Goal: Task Accomplishment & Management: Manage account settings

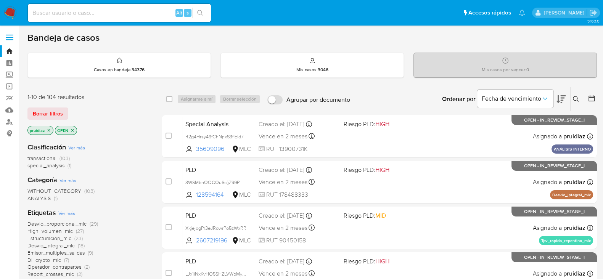
click at [10, 12] on img at bounding box center [10, 12] width 13 height 13
click at [559, 99] on icon at bounding box center [560, 99] width 9 height 8
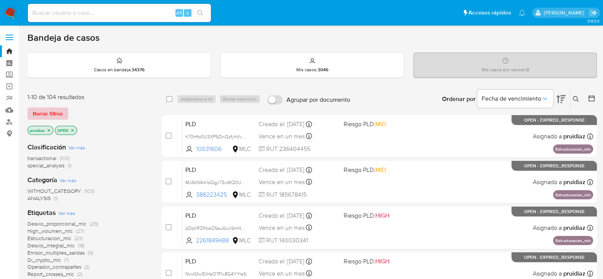
click at [44, 109] on span "Borrar filtros" at bounding box center [48, 113] width 30 height 11
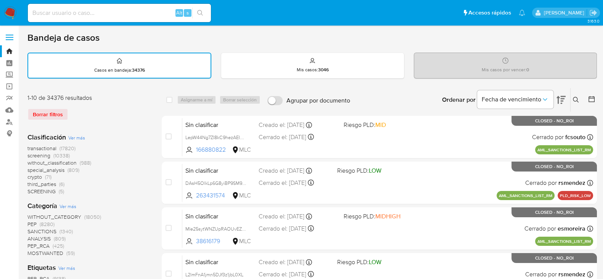
click at [588, 99] on icon at bounding box center [591, 99] width 6 height 6
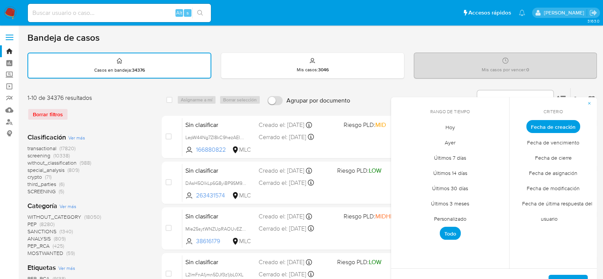
click at [450, 123] on span "Hoy" at bounding box center [450, 127] width 26 height 16
click at [549, 188] on span "Fecha de modificación" at bounding box center [553, 188] width 69 height 16
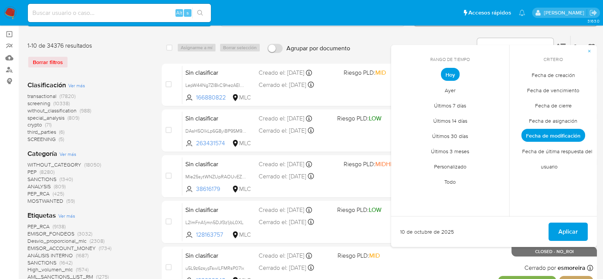
scroll to position [53, 0]
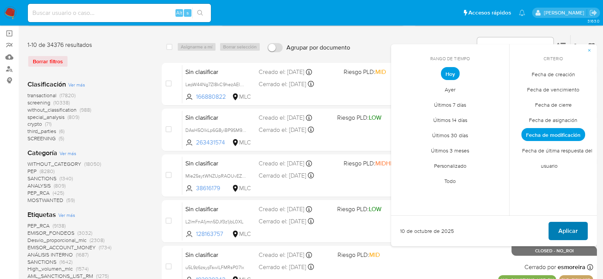
click at [568, 236] on span "Aplicar" at bounding box center [567, 231] width 19 height 17
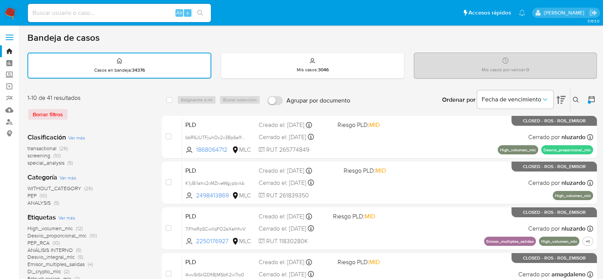
click at [591, 98] on icon at bounding box center [592, 99] width 8 height 8
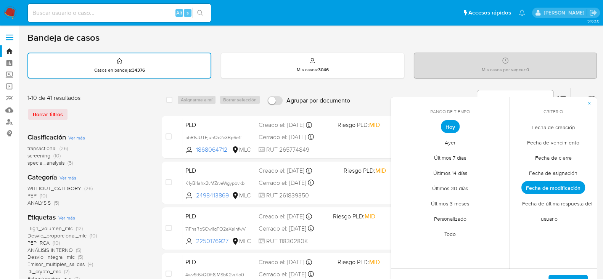
click at [560, 159] on span "Fecha de cierre" at bounding box center [553, 158] width 53 height 16
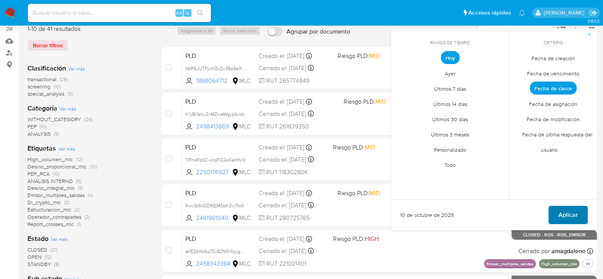
scroll to position [69, 0]
click at [563, 209] on span "Aplicar" at bounding box center [567, 214] width 19 height 17
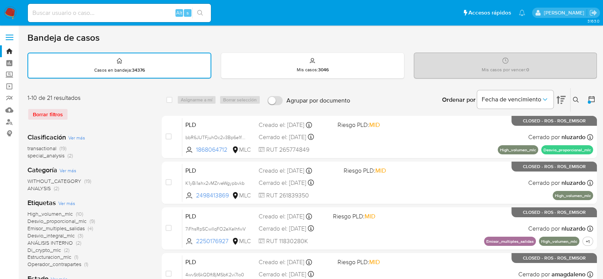
click at [6, 14] on img at bounding box center [10, 12] width 13 height 13
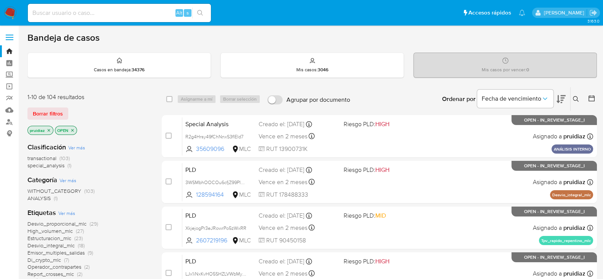
click at [68, 10] on input at bounding box center [119, 13] width 183 height 10
paste input "1167552691"
type input "1167552691"
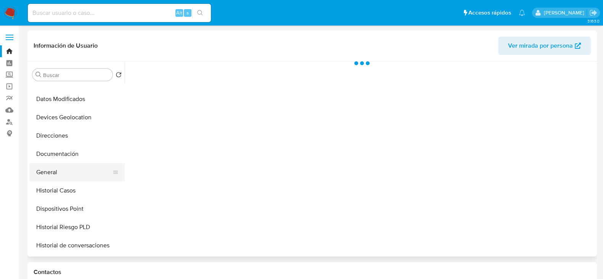
select select "10"
click at [51, 186] on button "Historial Casos" at bounding box center [73, 189] width 89 height 18
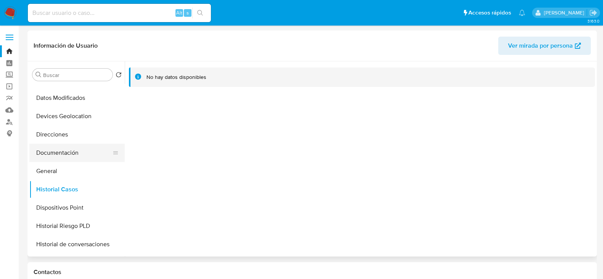
click at [90, 149] on button "Documentación" at bounding box center [73, 153] width 89 height 18
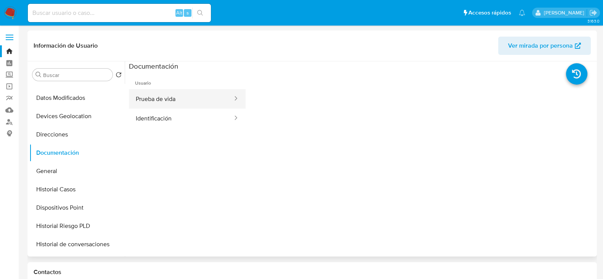
click at [183, 96] on button "Prueba de vida" at bounding box center [181, 98] width 104 height 19
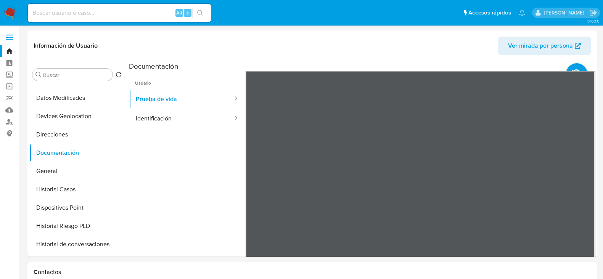
click at [8, 9] on img at bounding box center [10, 12] width 13 height 13
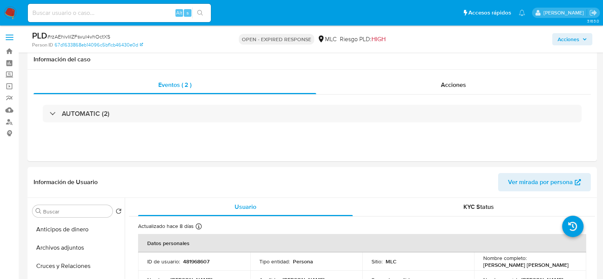
select select "10"
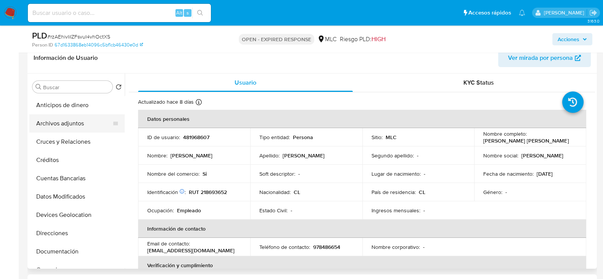
click at [45, 132] on button "Archivos adjuntos" at bounding box center [73, 123] width 89 height 18
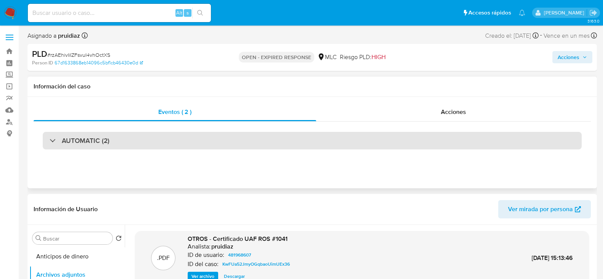
click at [90, 141] on h3 "AUTOMATIC (2)" at bounding box center [86, 141] width 48 height 8
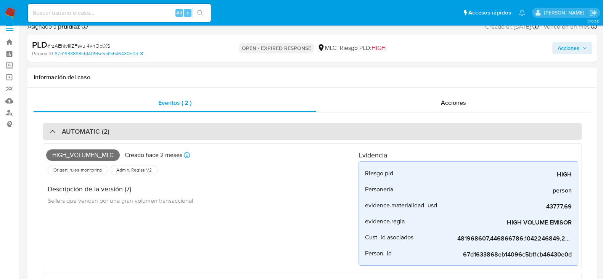
scroll to position [8, 0]
click at [151, 132] on div "AUTOMATIC (2)" at bounding box center [312, 133] width 539 height 18
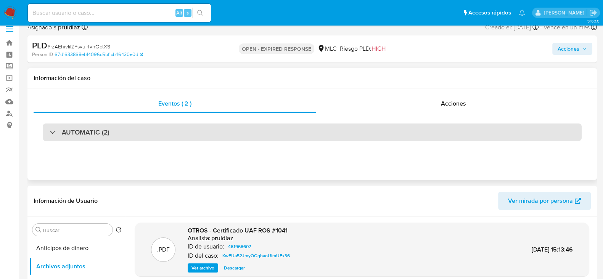
click at [141, 129] on div "AUTOMATIC (2)" at bounding box center [312, 133] width 539 height 18
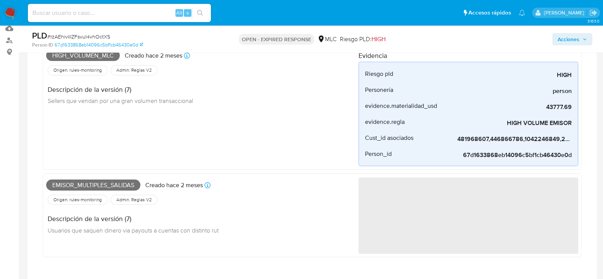
scroll to position [36, 0]
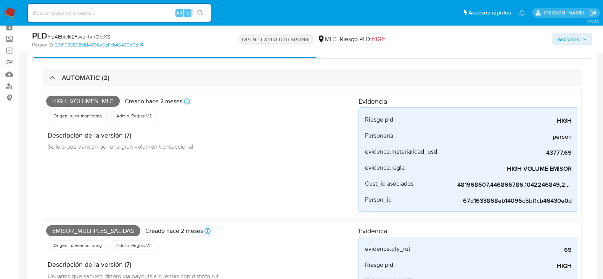
click at [93, 98] on span "High_volumen_mlc" at bounding box center [83, 101] width 74 height 11
copy span "High_volumen_mlc"
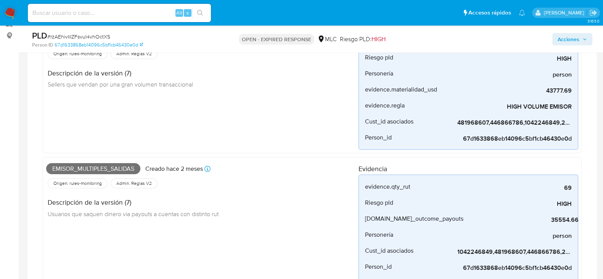
scroll to position [111, 0]
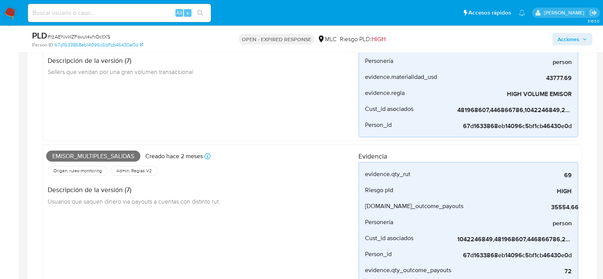
click at [92, 156] on span "Emisor_multiples_salidas" at bounding box center [93, 156] width 94 height 11
copy span "Emisor_multiples_salidas"
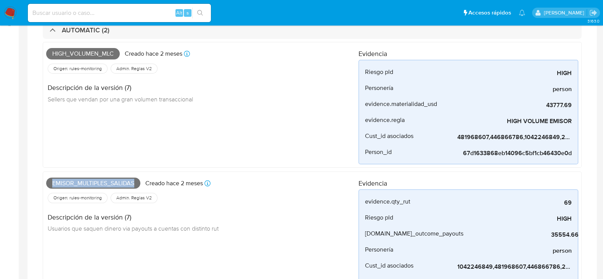
scroll to position [0, 0]
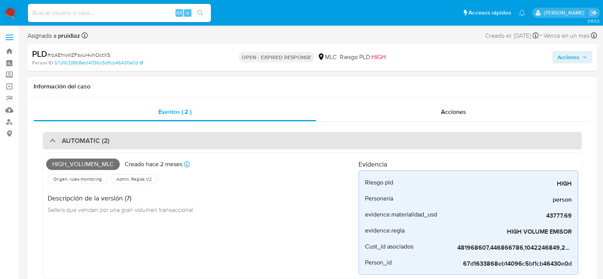
click at [112, 136] on div "AUTOMATIC (2)" at bounding box center [312, 141] width 539 height 18
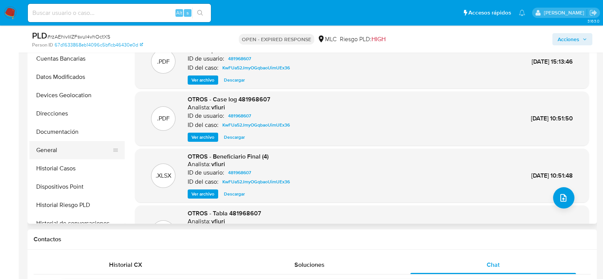
scroll to position [75, 0]
click at [53, 145] on button "General" at bounding box center [73, 150] width 89 height 18
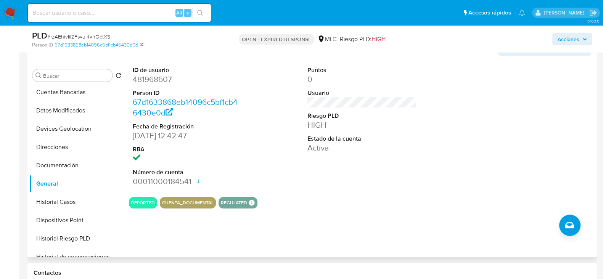
scroll to position [135, 0]
click at [154, 82] on dd "481968607" at bounding box center [187, 80] width 109 height 11
copy dd "481968607"
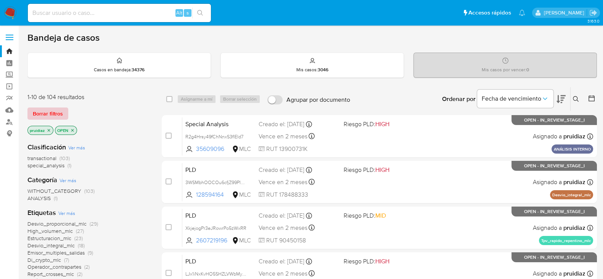
click at [50, 111] on span "Borrar filtros" at bounding box center [48, 113] width 30 height 11
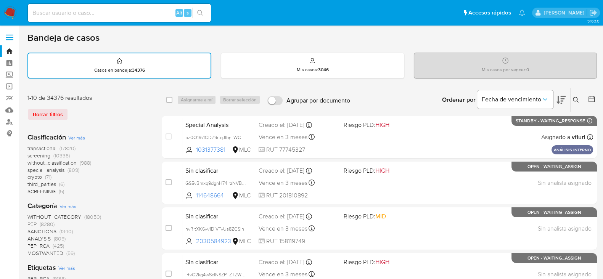
click at [575, 97] on icon at bounding box center [576, 100] width 6 height 6
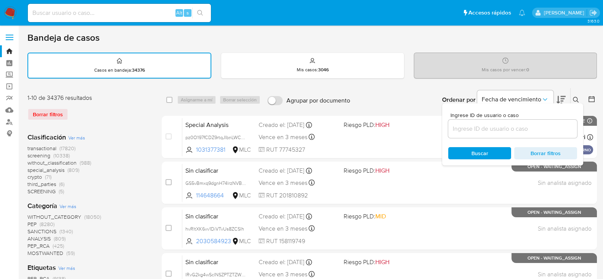
click at [479, 133] on div at bounding box center [512, 129] width 129 height 18
click at [482, 130] on input at bounding box center [512, 129] width 129 height 10
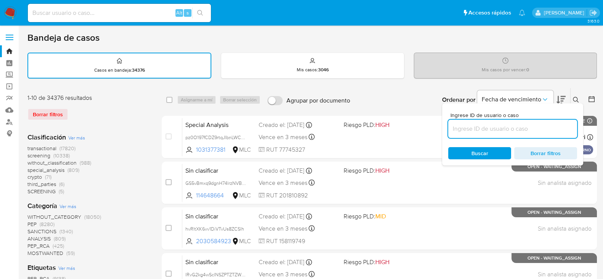
paste input "481968607"
type input "481968607"
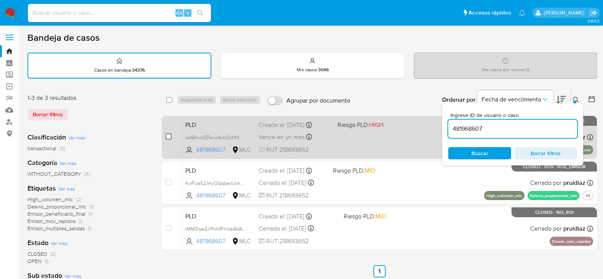
click at [171, 136] on input "checkbox" at bounding box center [168, 136] width 6 height 6
checkbox input "true"
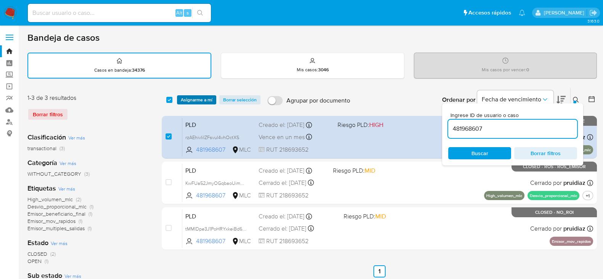
click at [196, 101] on span "Asignarme a mí" at bounding box center [197, 100] width 32 height 8
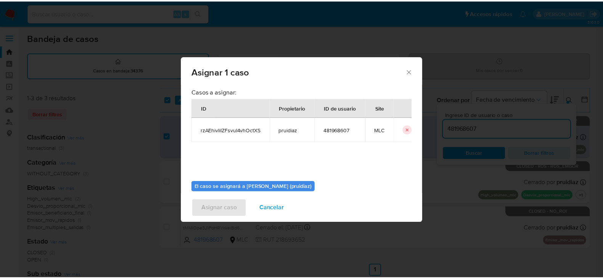
scroll to position [39, 0]
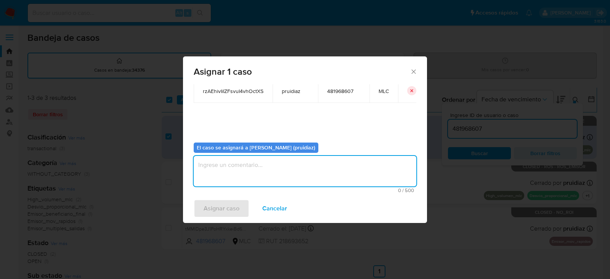
click at [293, 164] on textarea "assign-modal" at bounding box center [305, 171] width 223 height 31
type textarea "-"
click at [216, 209] on span "Asignar caso" at bounding box center [222, 208] width 36 height 17
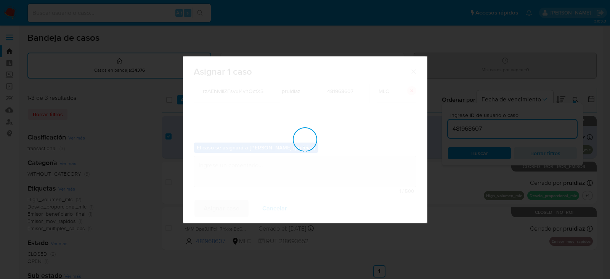
checkbox input "false"
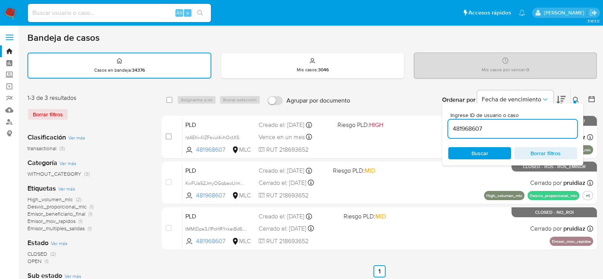
click at [10, 11] on img at bounding box center [10, 12] width 13 height 13
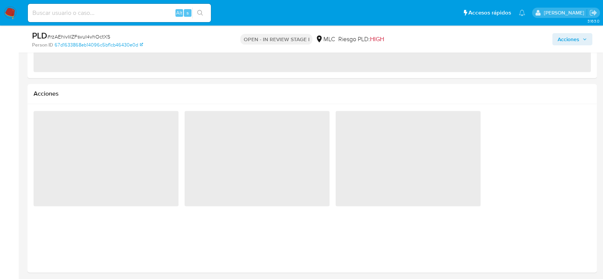
select select "10"
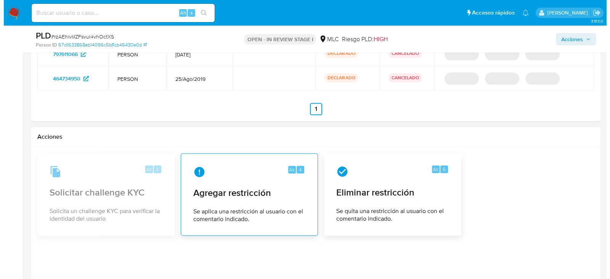
scroll to position [1207, 0]
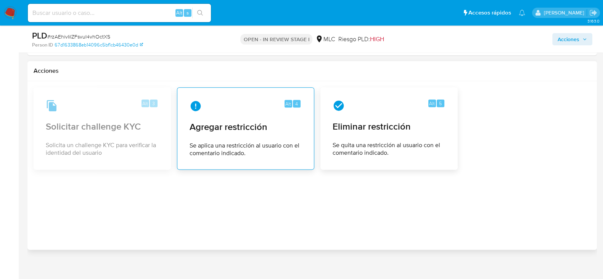
click at [219, 123] on span "Agregar restricción" at bounding box center [246, 126] width 112 height 11
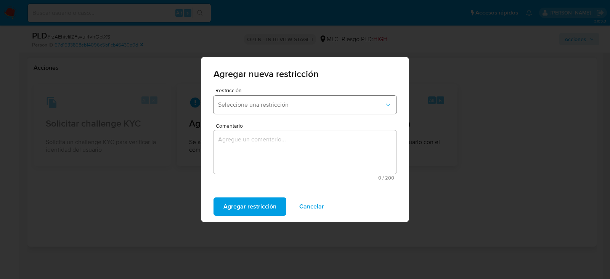
click at [284, 107] on span "Seleccione una restricción" at bounding box center [301, 105] width 166 height 8
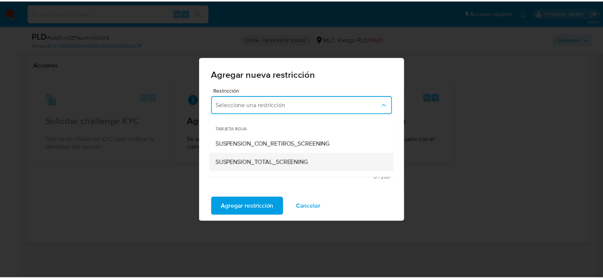
scroll to position [159, 0]
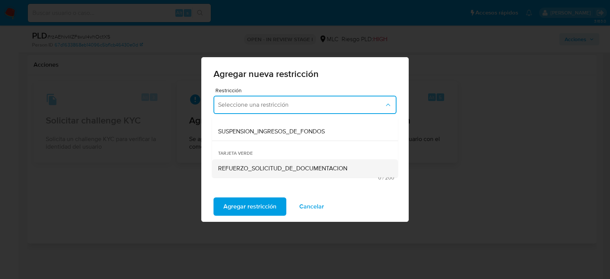
click at [250, 165] on span "REFUERZO_SOLICITUD_DE_DOCUMENTACION" at bounding box center [282, 169] width 129 height 8
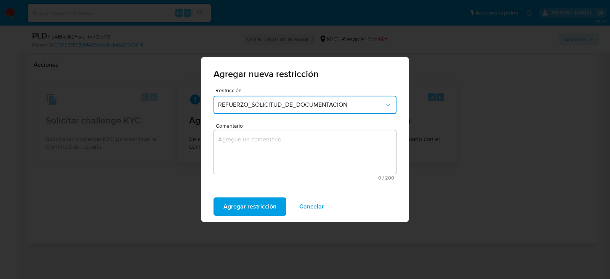
click at [272, 162] on textarea "Comentario" at bounding box center [305, 151] width 183 height 43
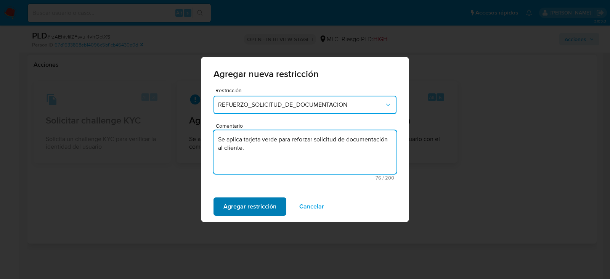
type textarea "Se aplica tarjeta verde para reforzar solicitud de documentación al cliente."
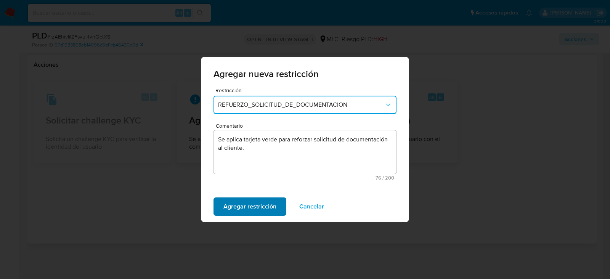
click at [244, 201] on span "Agregar restricción" at bounding box center [249, 206] width 53 height 17
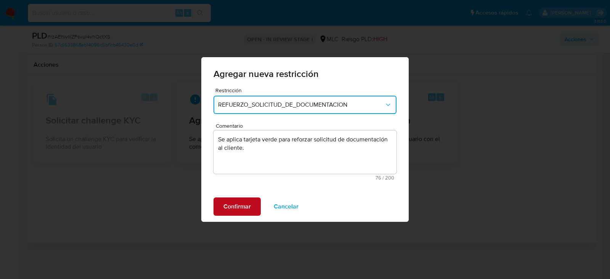
click at [246, 198] on span "Confirmar" at bounding box center [236, 206] width 27 height 17
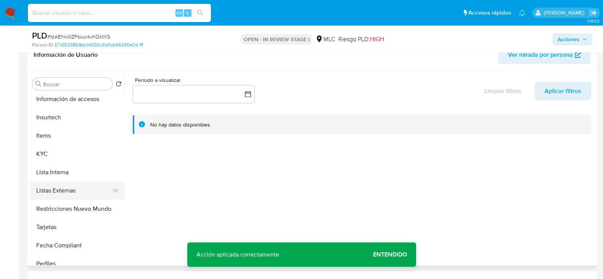
scroll to position [278, 0]
click at [50, 207] on button "Restricciones Nuevo Mundo" at bounding box center [73, 208] width 89 height 18
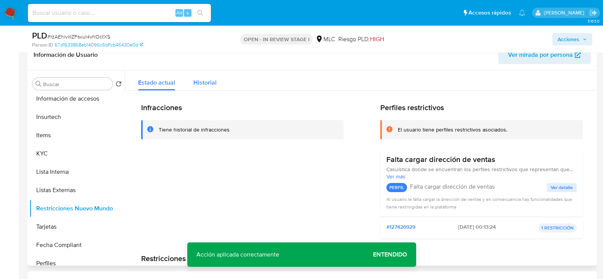
click at [208, 77] on div "Historial" at bounding box center [204, 81] width 23 height 20
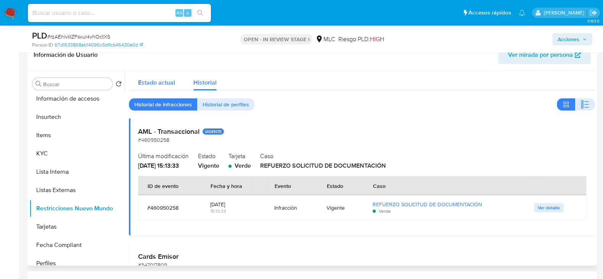
click at [162, 83] on span "Estado actual" at bounding box center [156, 82] width 37 height 9
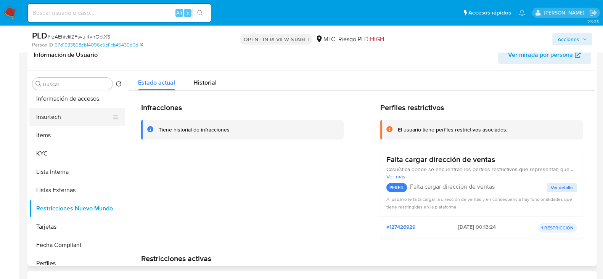
scroll to position [0, 0]
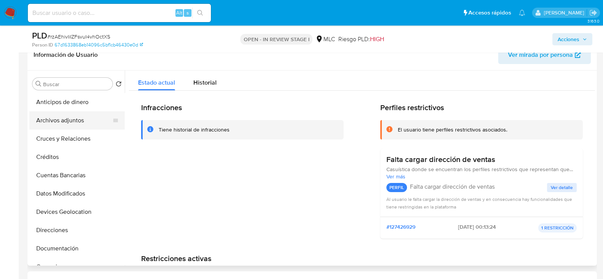
click at [63, 121] on button "Archivos adjuntos" at bounding box center [73, 120] width 89 height 18
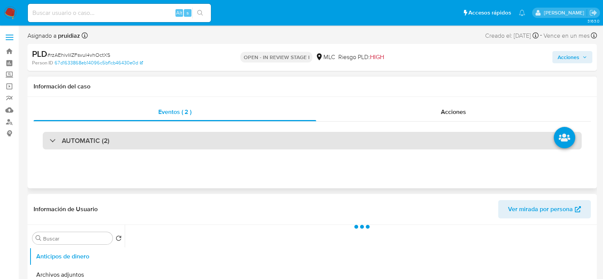
select select "10"
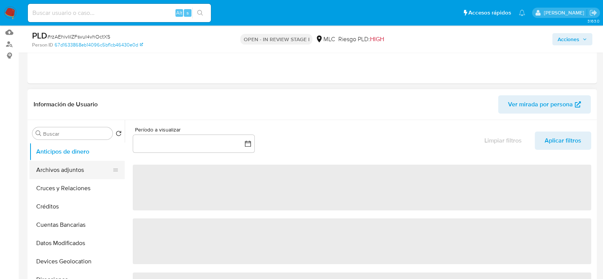
click at [57, 168] on button "Archivos adjuntos" at bounding box center [73, 170] width 89 height 18
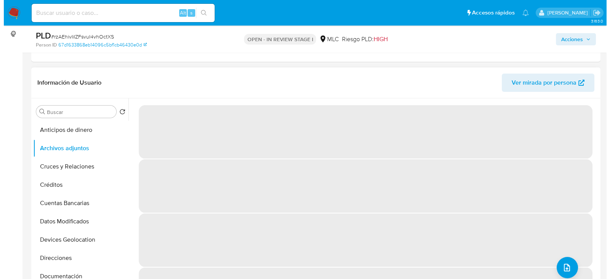
scroll to position [119, 0]
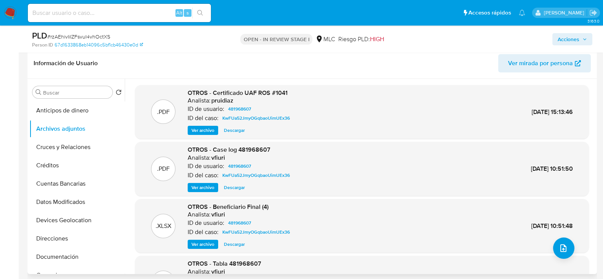
click at [569, 239] on div ".XLSX OTROS - Beneficiario Final (4) Analista: vfiuri ID de usuario: 481968607 …" at bounding box center [362, 226] width 446 height 47
click at [562, 244] on icon "upload-file" at bounding box center [563, 248] width 9 height 9
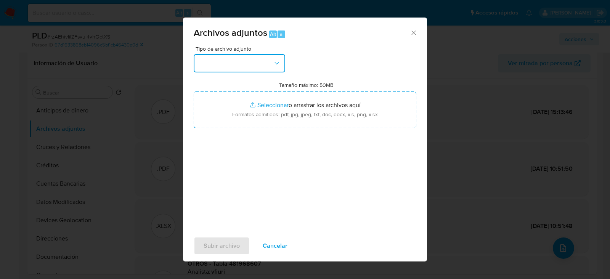
click at [259, 64] on button "button" at bounding box center [240, 63] width 92 height 18
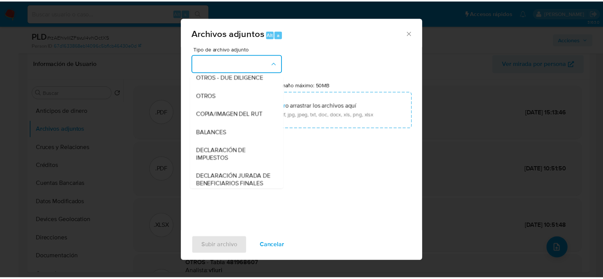
scroll to position [67, 0]
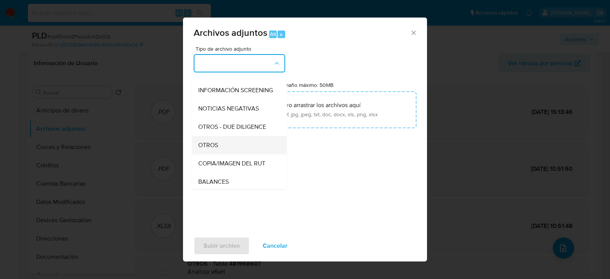
click at [209, 149] on span "OTROS" at bounding box center [208, 145] width 20 height 8
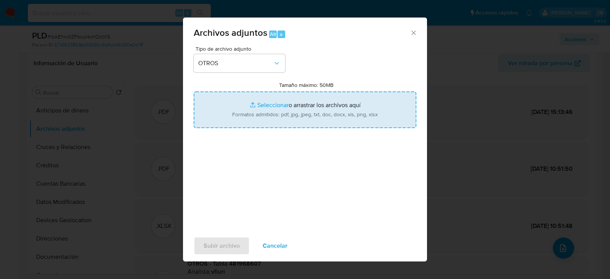
click at [300, 120] on input "Tamaño máximo: 50MB Seleccionar archivos" at bounding box center [305, 110] width 223 height 37
type input "C:\fakepath\481968607 - 10_10_2025.pdf"
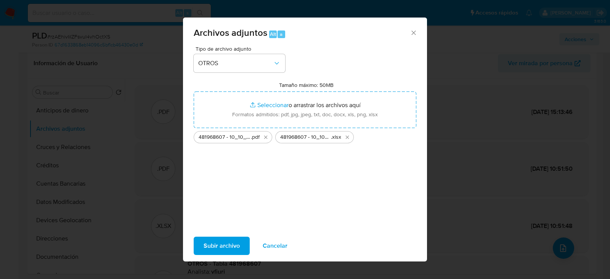
click at [223, 243] on span "Subir archivo" at bounding box center [222, 246] width 36 height 17
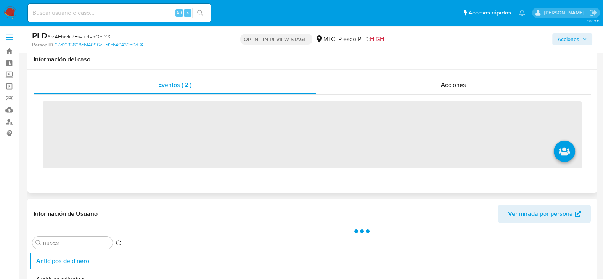
scroll to position [98, 0]
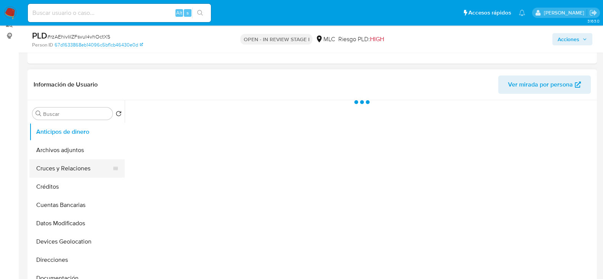
click at [61, 171] on button "Cruces y Relaciones" at bounding box center [73, 168] width 89 height 18
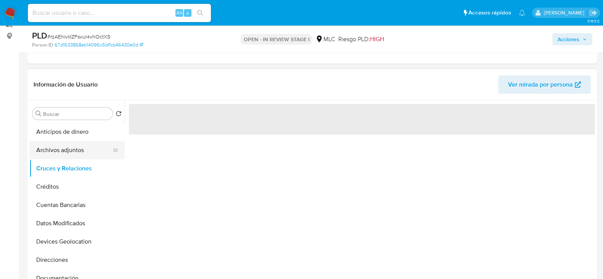
click at [54, 151] on button "Archivos adjuntos" at bounding box center [73, 150] width 89 height 18
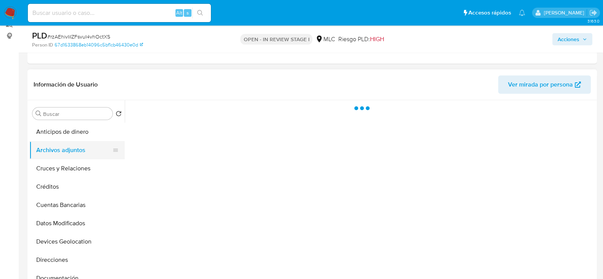
select select "10"
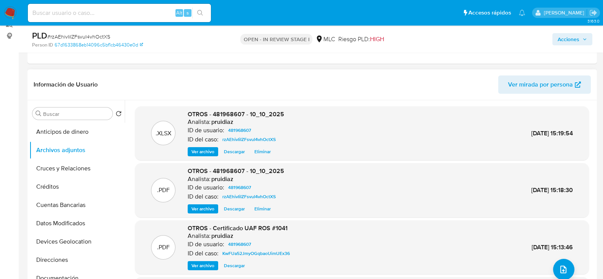
scroll to position [0, 0]
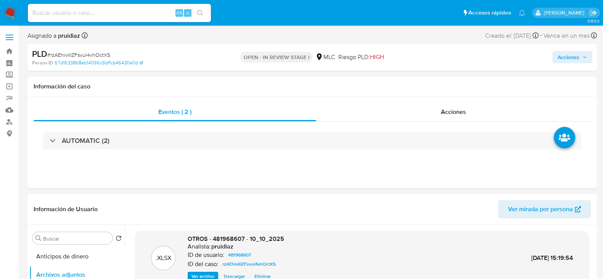
click at [568, 63] on span "Acciones" at bounding box center [569, 57] width 22 height 12
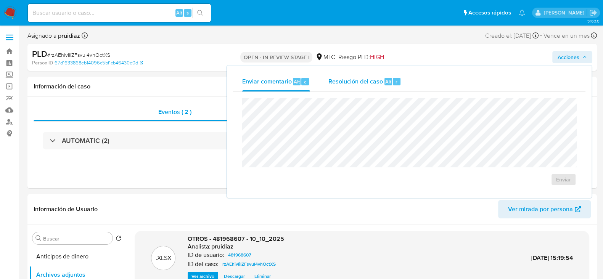
click at [367, 77] on span "Resolución del caso" at bounding box center [355, 81] width 55 height 9
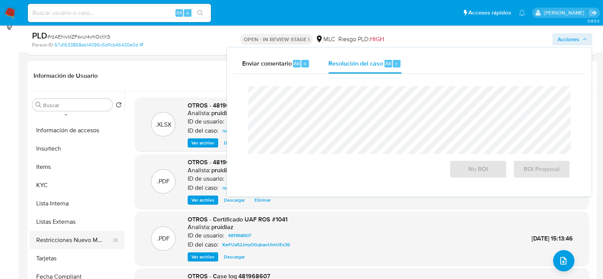
scroll to position [268, 0]
click at [68, 240] on button "Restricciones Nuevo Mundo" at bounding box center [73, 240] width 89 height 18
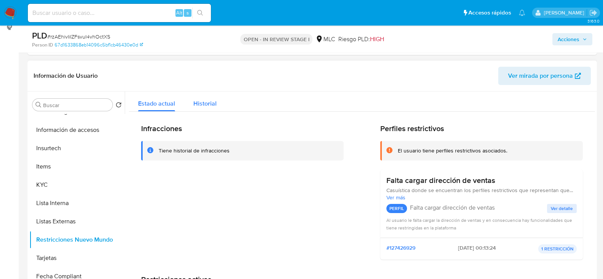
click at [198, 103] on span "Historial" at bounding box center [204, 103] width 23 height 9
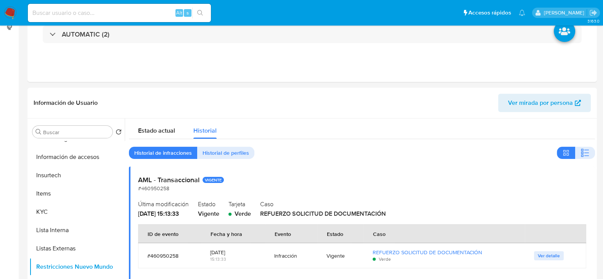
scroll to position [0, 0]
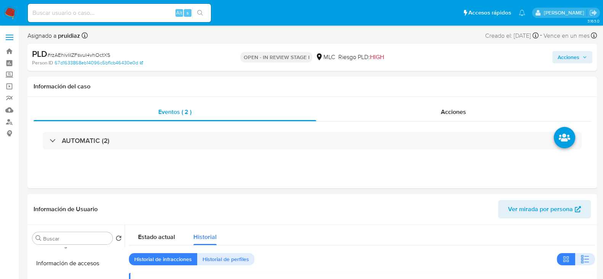
click at [578, 61] on span "Acciones" at bounding box center [569, 57] width 22 height 12
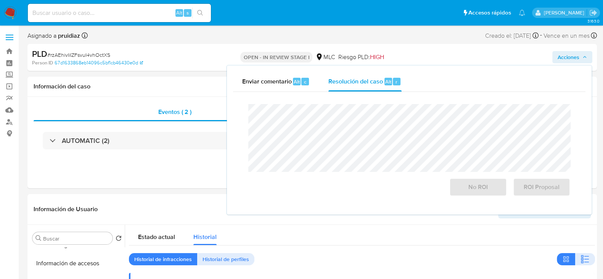
click at [350, 66] on div "Enviar comentario Alt c Resolución del caso Alt r Cierre de caso No ROI ROI Pro…" at bounding box center [409, 140] width 365 height 149
click at [350, 91] on div "Resolución del caso Alt r" at bounding box center [364, 82] width 73 height 20
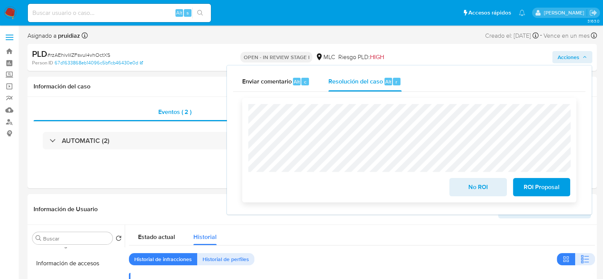
click at [540, 187] on span "ROI Proposal" at bounding box center [541, 187] width 37 height 17
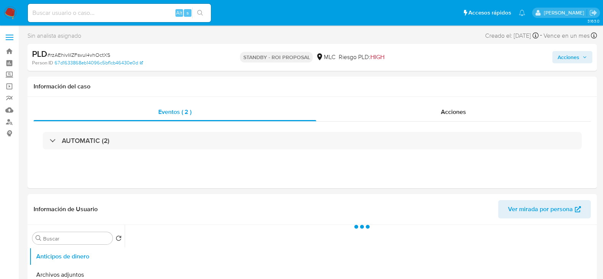
select select "10"
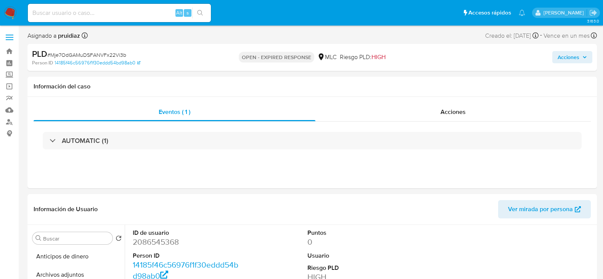
select select "10"
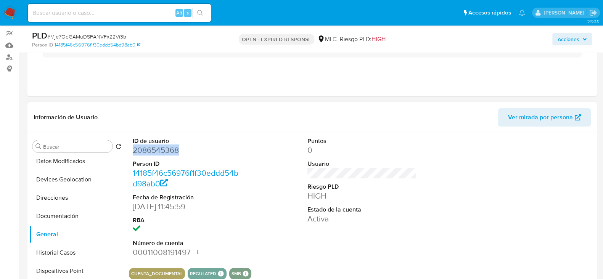
scroll to position [65, 0]
click at [159, 147] on dd "2086545368" at bounding box center [187, 150] width 109 height 11
click at [162, 145] on dd "2086545368" at bounding box center [187, 150] width 109 height 11
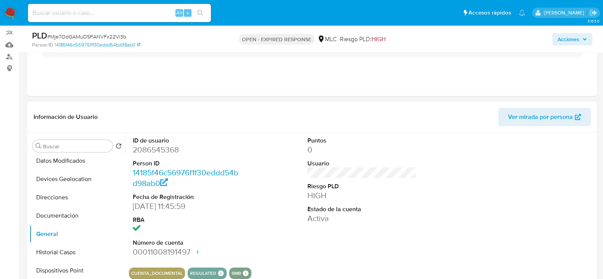
click at [97, 39] on span "# Mje7OdGAMuDSFANVFx22Vi3b" at bounding box center [86, 37] width 79 height 8
copy span "Mje7OdGAMuDSFANVFx22Vi3b"
click at [161, 145] on dd "2086545368" at bounding box center [187, 150] width 109 height 11
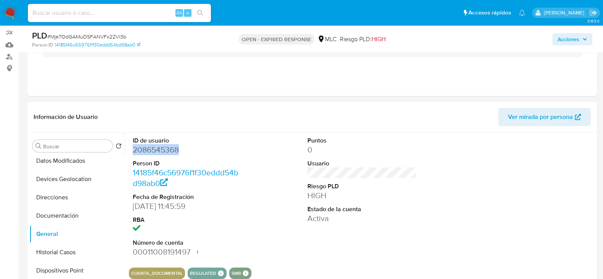
copy dd "2086545368"
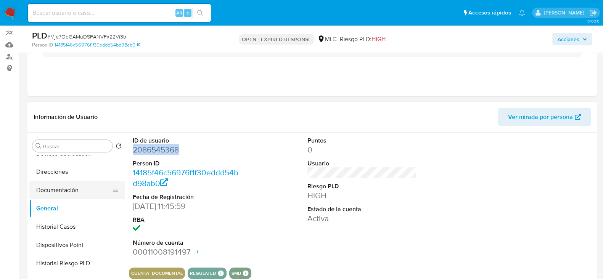
scroll to position [120, 0]
click at [69, 223] on button "Historial Casos" at bounding box center [73, 227] width 89 height 18
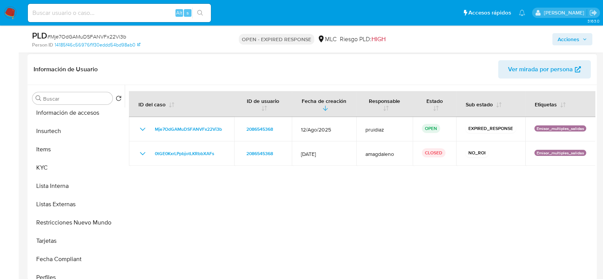
scroll to position [279, 0]
click at [42, 169] on button "KYC" at bounding box center [73, 167] width 89 height 18
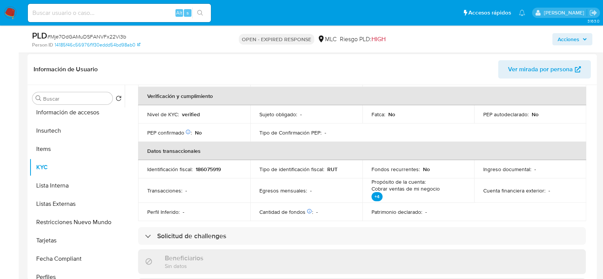
scroll to position [0, 0]
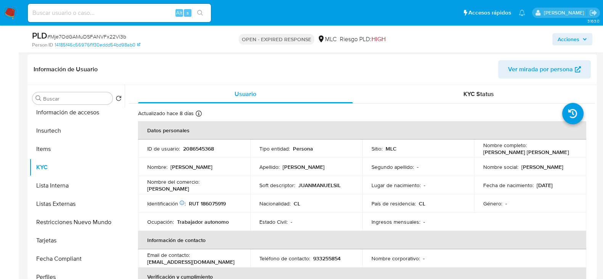
click at [223, 203] on p "RUT 186075919" at bounding box center [207, 203] width 37 height 7
copy p "186075919"
click at [212, 202] on p "RUT 186075919" at bounding box center [207, 203] width 37 height 7
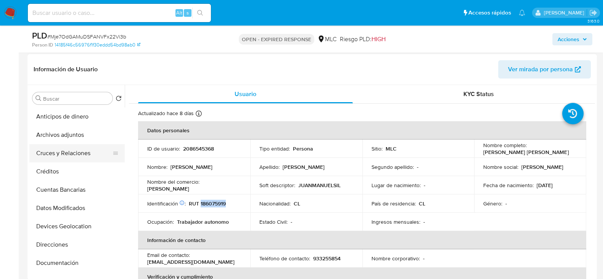
click at [64, 157] on button "Cruces y Relaciones" at bounding box center [73, 153] width 89 height 18
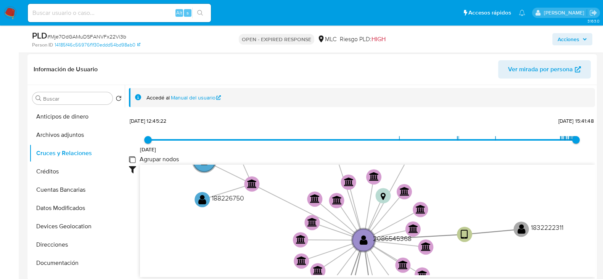
click at [135, 157] on group_nodes "Agrupar nodos" at bounding box center [132, 159] width 6 height 6
checkbox group_nodes "true"
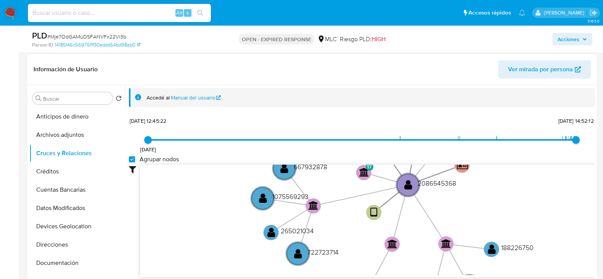
scroll to position [27, 0]
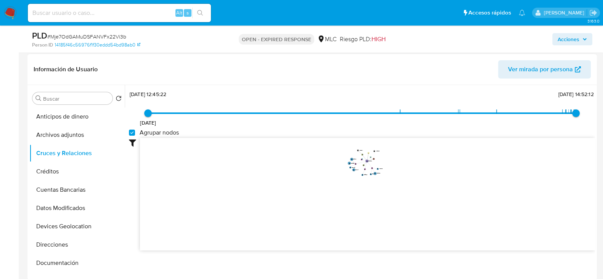
drag, startPoint x: 438, startPoint y: 182, endPoint x: 434, endPoint y: 202, distance: 21.0
click at [434, 202] on icon "device-66569d8e1c1db15f37f425be  device-68dbfd9278e1fee33ce4cc26  user-208654…" at bounding box center [367, 193] width 455 height 111
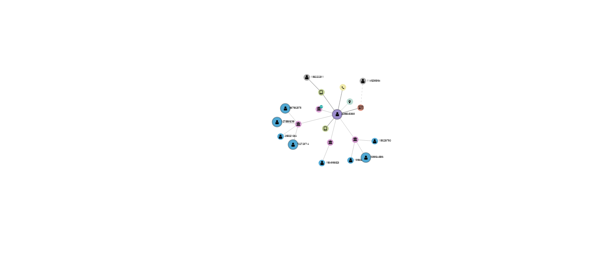
scroll to position [113, 0]
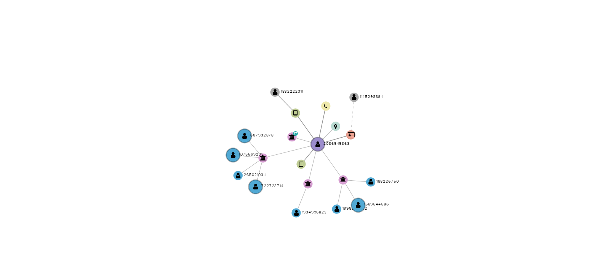
drag, startPoint x: 385, startPoint y: 187, endPoint x: 389, endPoint y: 203, distance: 16.8
click at [389, 203] on icon "device-66569d8e1c1db15f37f425be  device-68dbfd9278e1fee33ce4cc26  user-208654…" at bounding box center [367, 191] width 455 height 111
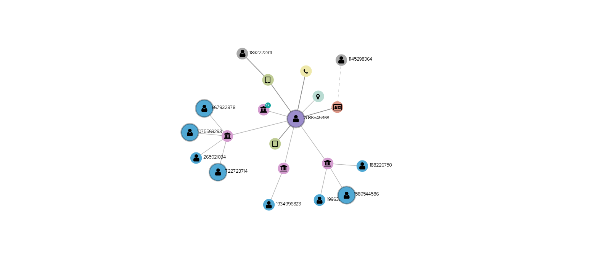
drag, startPoint x: 389, startPoint y: 203, endPoint x: 390, endPoint y: 194, distance: 9.2
click at [390, 194] on icon "device-66569d8e1c1db15f37f425be  device-68dbfd9278e1fee33ce4cc26  user-208654…" at bounding box center [367, 191] width 455 height 111
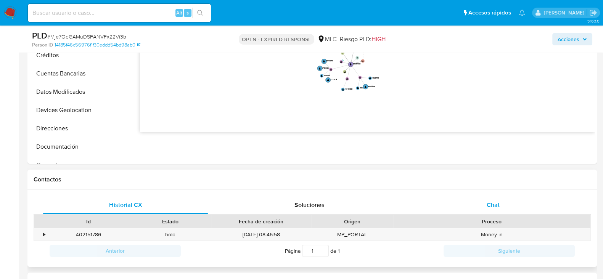
scroll to position [230, 0]
click at [498, 203] on span "Chat" at bounding box center [493, 203] width 13 height 9
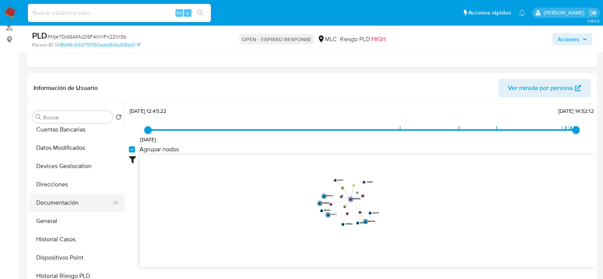
scroll to position [79, 0]
click at [45, 206] on button "Documentación" at bounding box center [73, 203] width 89 height 18
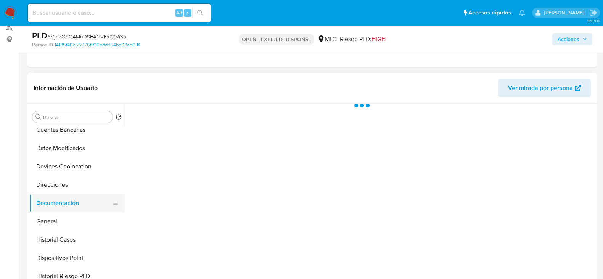
scroll to position [0, 0]
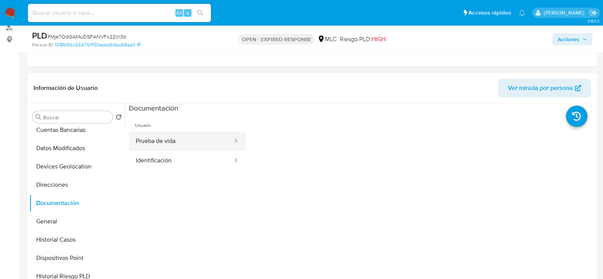
click at [200, 135] on button "Prueba de vida" at bounding box center [181, 141] width 104 height 19
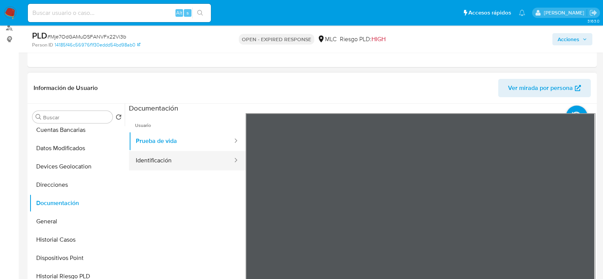
click at [180, 154] on button "Identificación" at bounding box center [181, 160] width 104 height 19
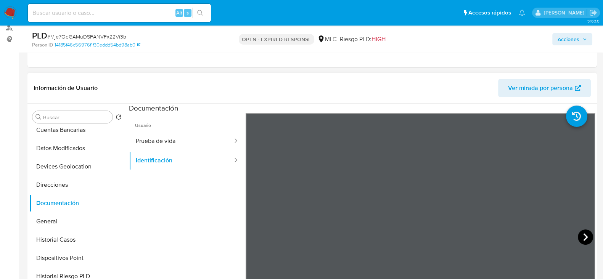
click at [585, 238] on icon at bounding box center [585, 237] width 15 height 15
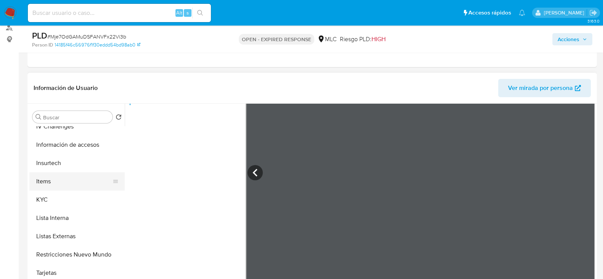
scroll to position [265, 0]
click at [42, 195] on button "KYC" at bounding box center [73, 200] width 89 height 18
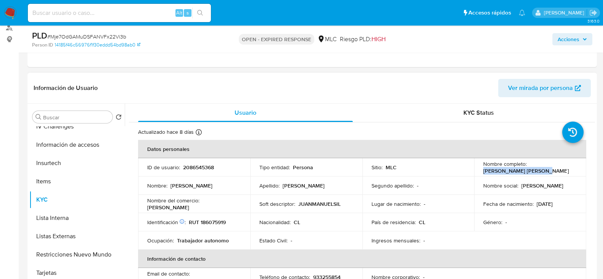
drag, startPoint x: 538, startPoint y: 176, endPoint x: 473, endPoint y: 170, distance: 65.1
click at [473, 170] on tbody "ID de usuario : 2086545368 Tipo entidad : Persona Sitio : MLC Nombre completo :…" at bounding box center [362, 204] width 448 height 92
copy p "Juan Manuel Silva Soto"
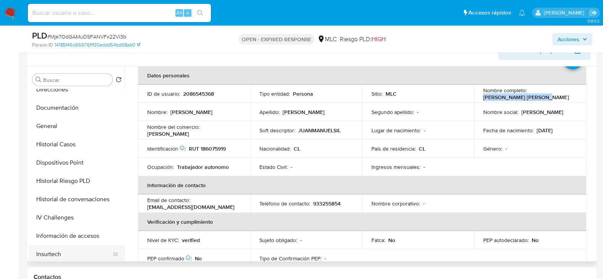
scroll to position [118, 0]
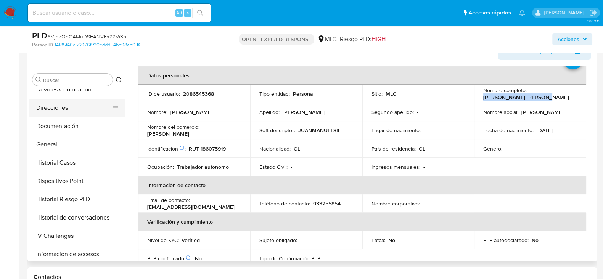
click at [60, 111] on button "Direcciones" at bounding box center [73, 108] width 89 height 18
